Goal: Find contact information: Obtain details needed to contact an individual or organization

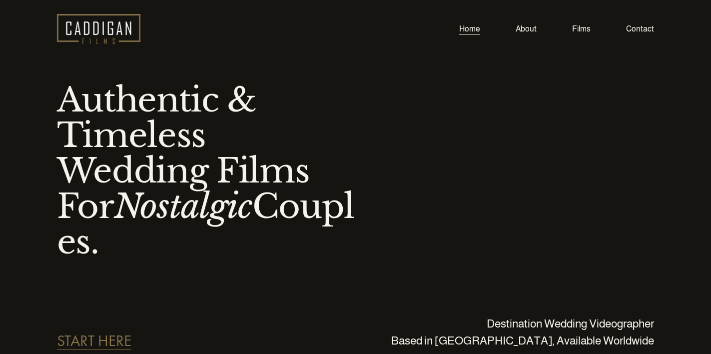
click at [644, 28] on link "Contact" at bounding box center [640, 28] width 28 height 13
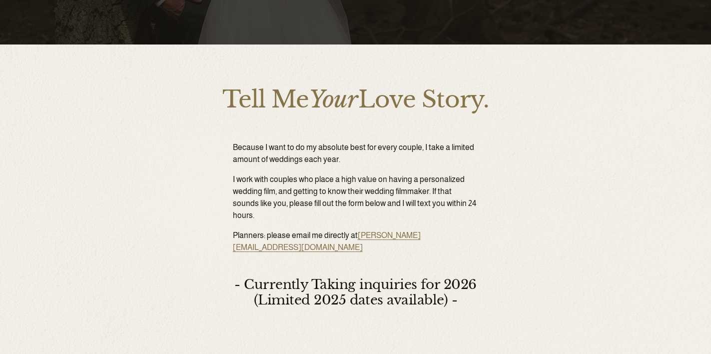
scroll to position [272, 0]
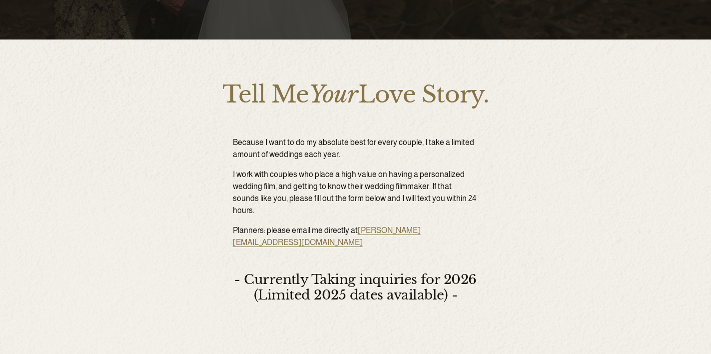
drag, startPoint x: 464, startPoint y: 217, endPoint x: 358, endPoint y: 223, distance: 106.2
click at [358, 224] on p "Planners: please email me directly at [PERSON_NAME][EMAIL_ADDRESS][DOMAIN_NAME]" at bounding box center [356, 236] width 246 height 24
copy link "[PERSON_NAME][EMAIL_ADDRESS][DOMAIN_NAME]"
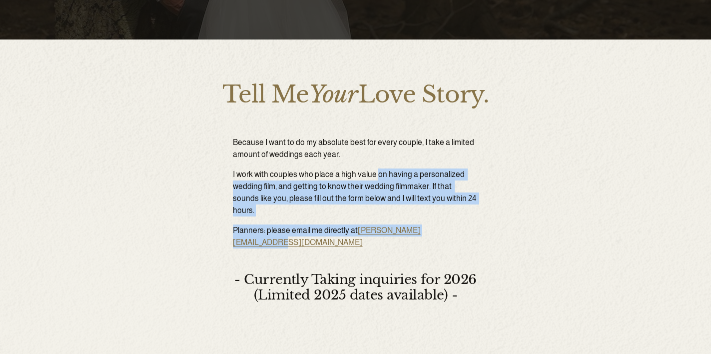
drag, startPoint x: 467, startPoint y: 218, endPoint x: 379, endPoint y: 170, distance: 100.7
click at [379, 170] on div "Because I want to do my absolute best for every couple, I take a limited amount…" at bounding box center [356, 192] width 246 height 112
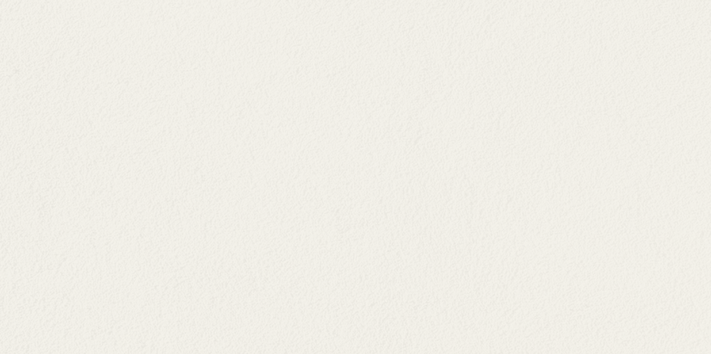
scroll to position [874, 0]
